Goal: Transaction & Acquisition: Subscribe to service/newsletter

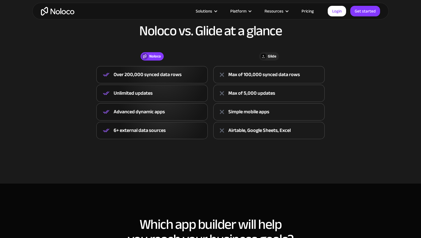
scroll to position [194, 0]
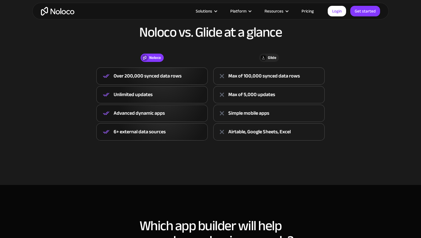
click at [268, 59] on div "Glide" at bounding box center [272, 58] width 8 height 6
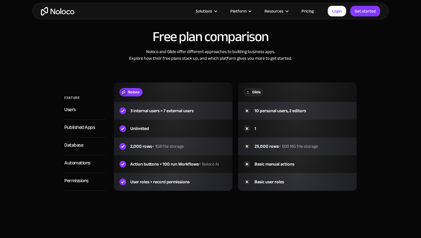
scroll to position [595, 0]
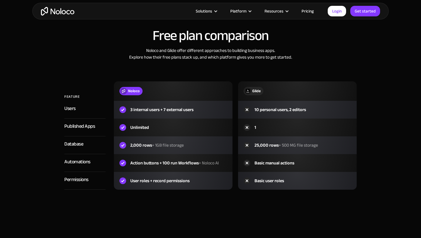
click at [307, 11] on link "Pricing" at bounding box center [307, 11] width 26 height 7
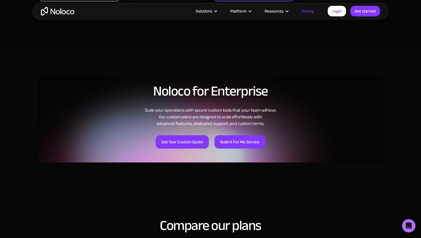
scroll to position [351, 0]
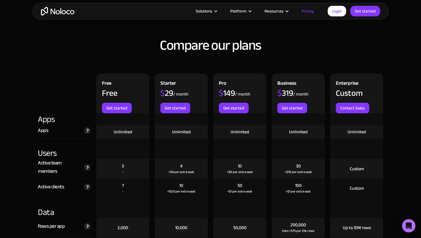
scroll to position [524, 0]
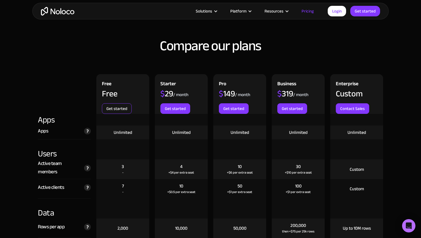
click at [121, 110] on link "Get started" at bounding box center [117, 108] width 30 height 11
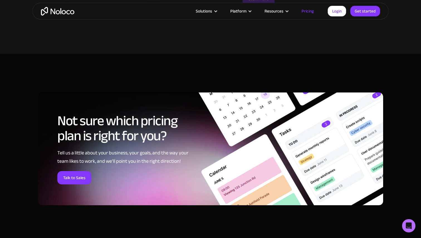
scroll to position [2269, 0]
